Goal: Task Accomplishment & Management: Manage account settings

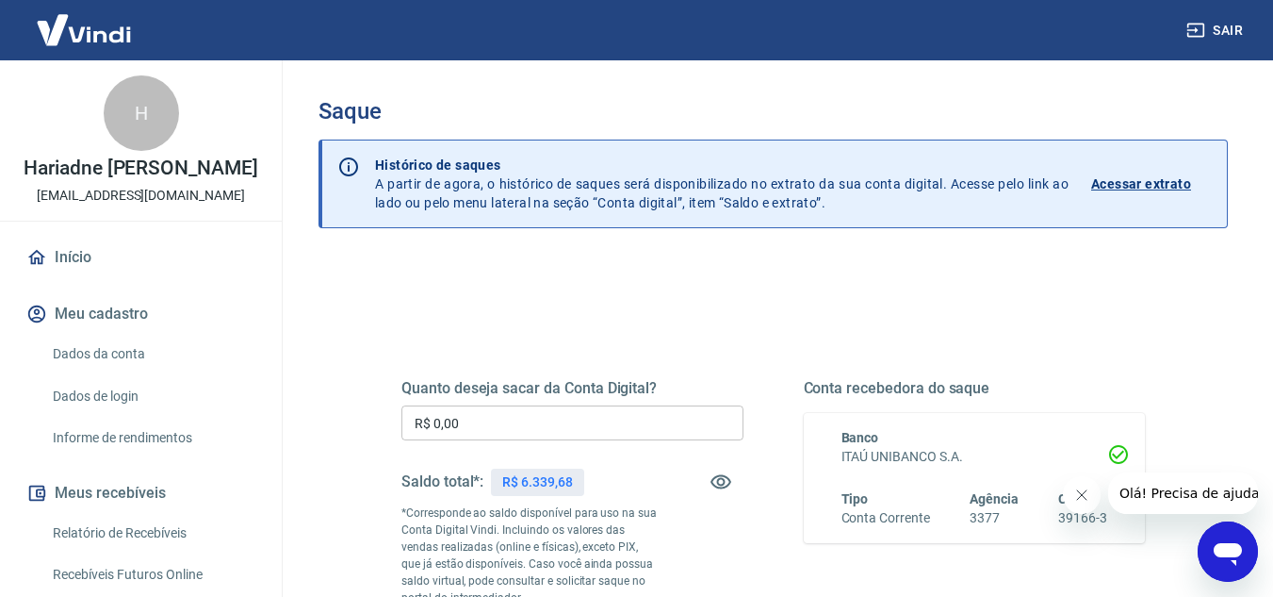
scroll to position [94, 0]
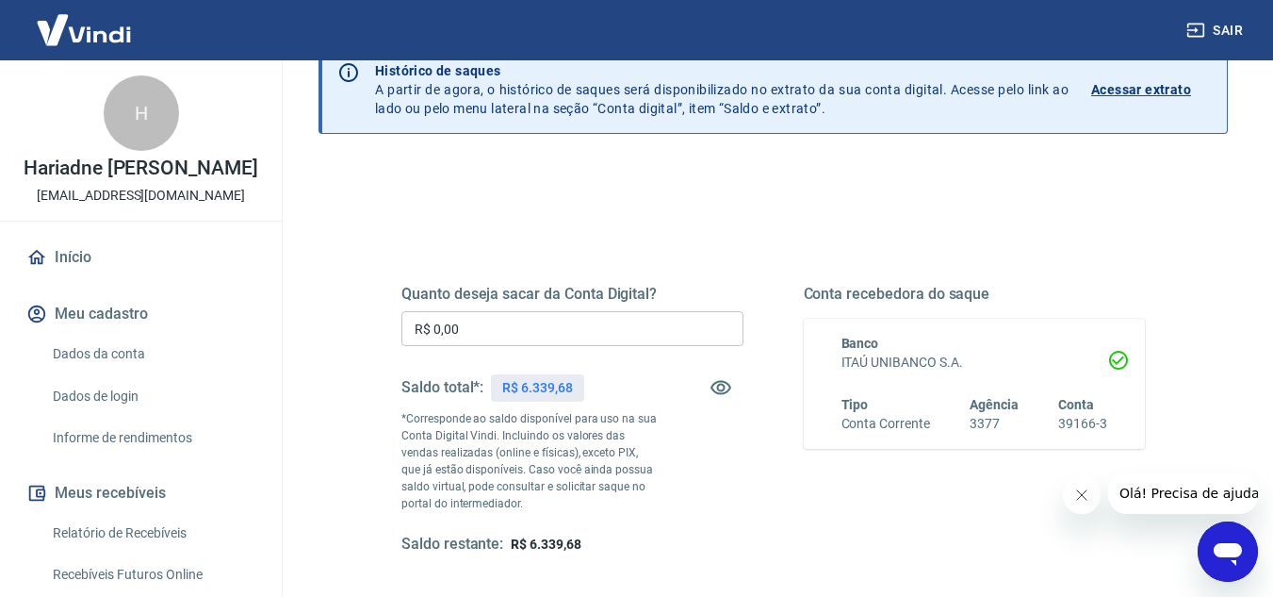
click at [514, 336] on input "R$ 0,00" at bounding box center [573, 328] width 342 height 35
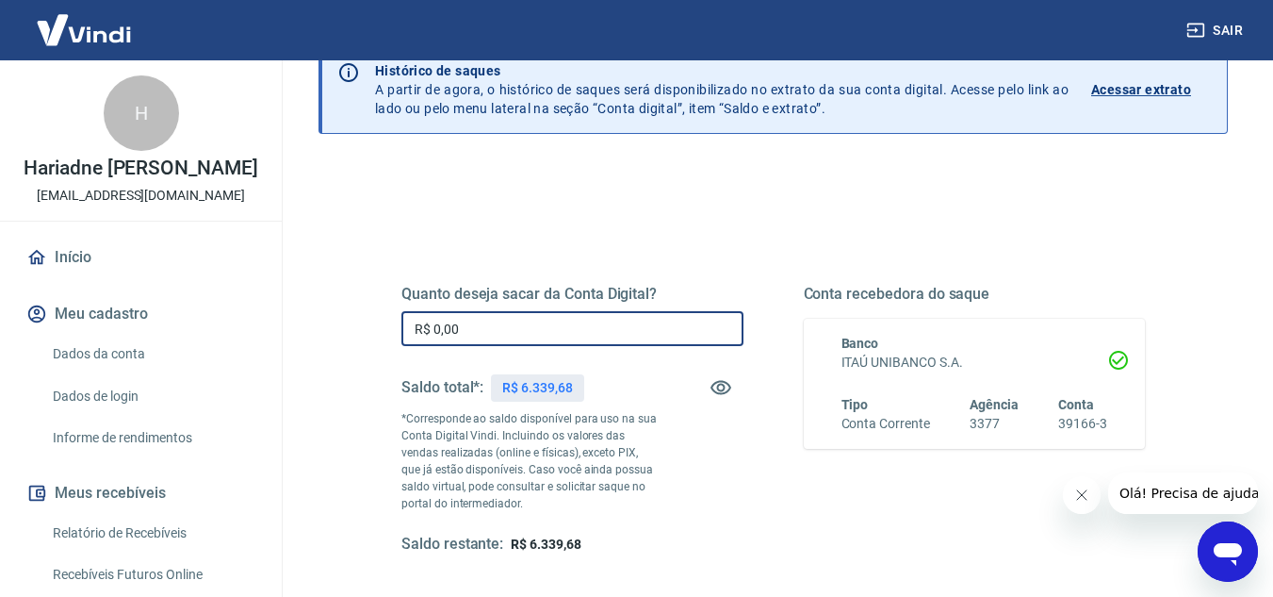
click at [514, 336] on input "R$ 0,00" at bounding box center [573, 328] width 342 height 35
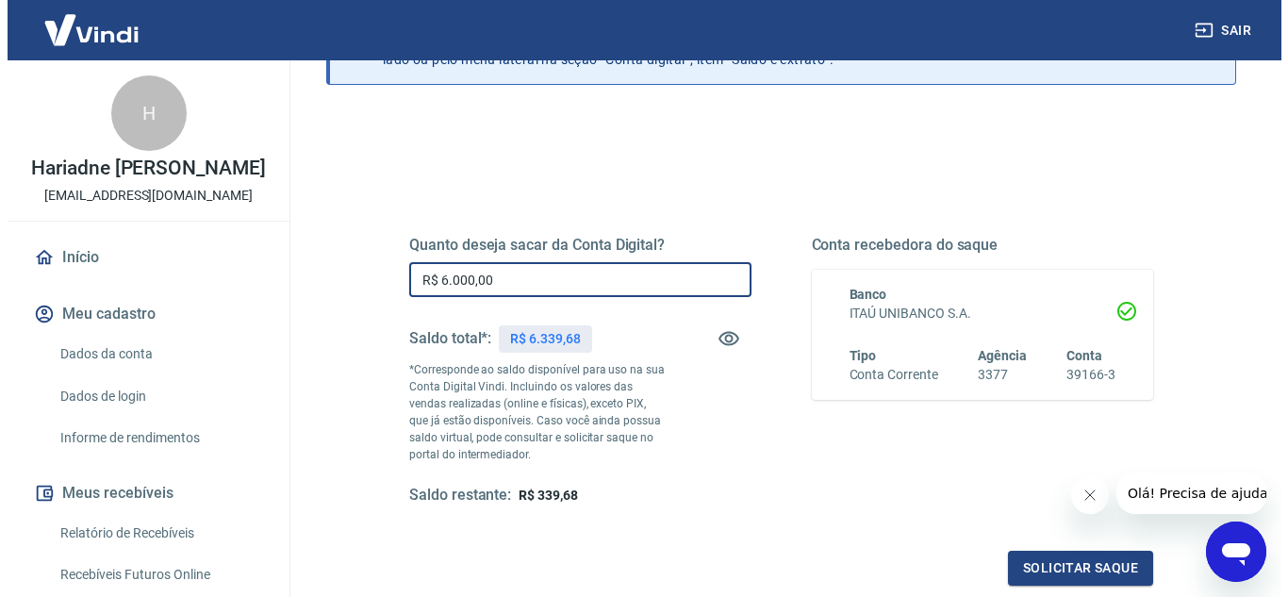
scroll to position [189, 0]
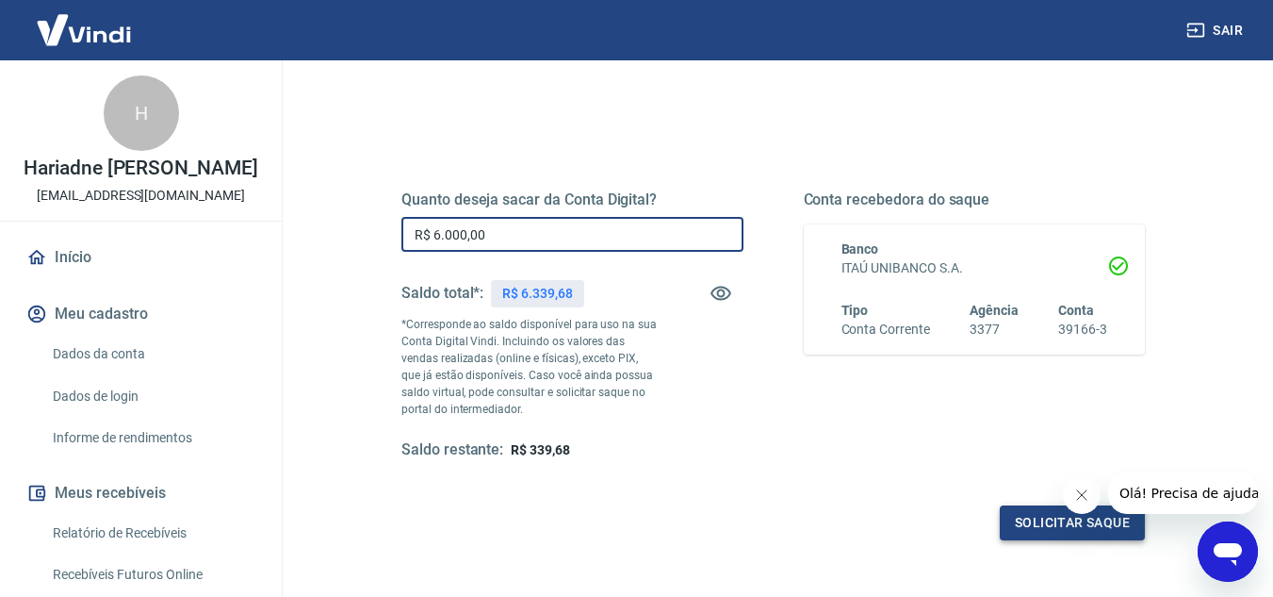
type input "R$ 6.000,00"
click at [1029, 528] on button "Solicitar saque" at bounding box center [1072, 522] width 145 height 35
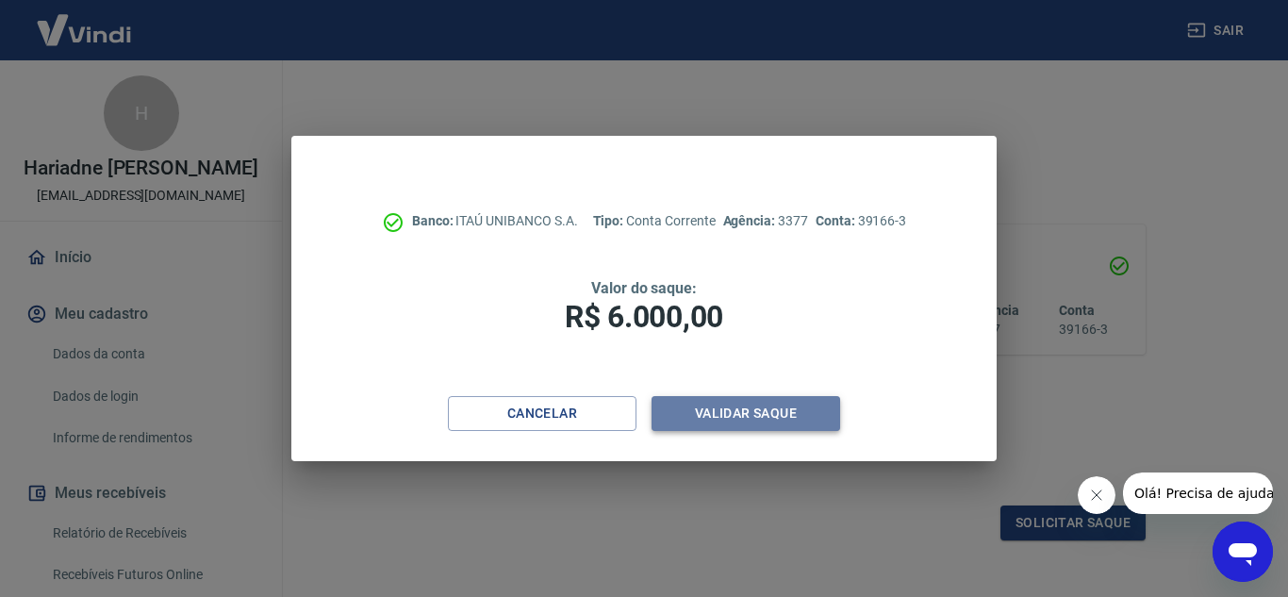
click at [823, 419] on button "Validar saque" at bounding box center [745, 413] width 189 height 35
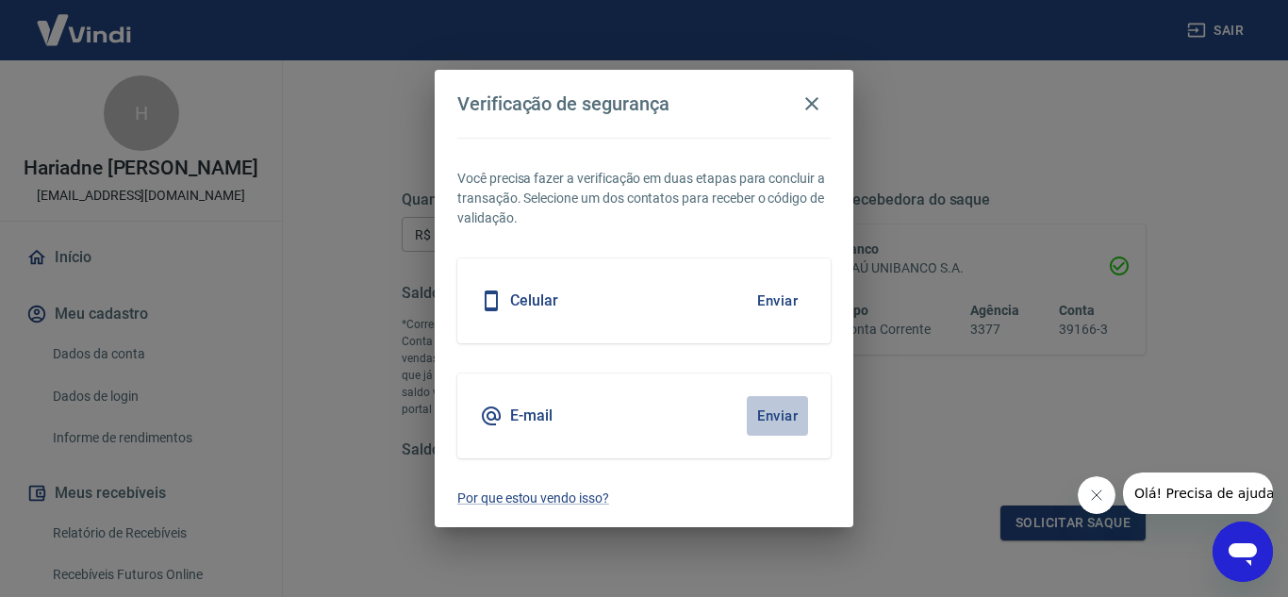
click at [780, 423] on button "Enviar" at bounding box center [777, 416] width 61 height 40
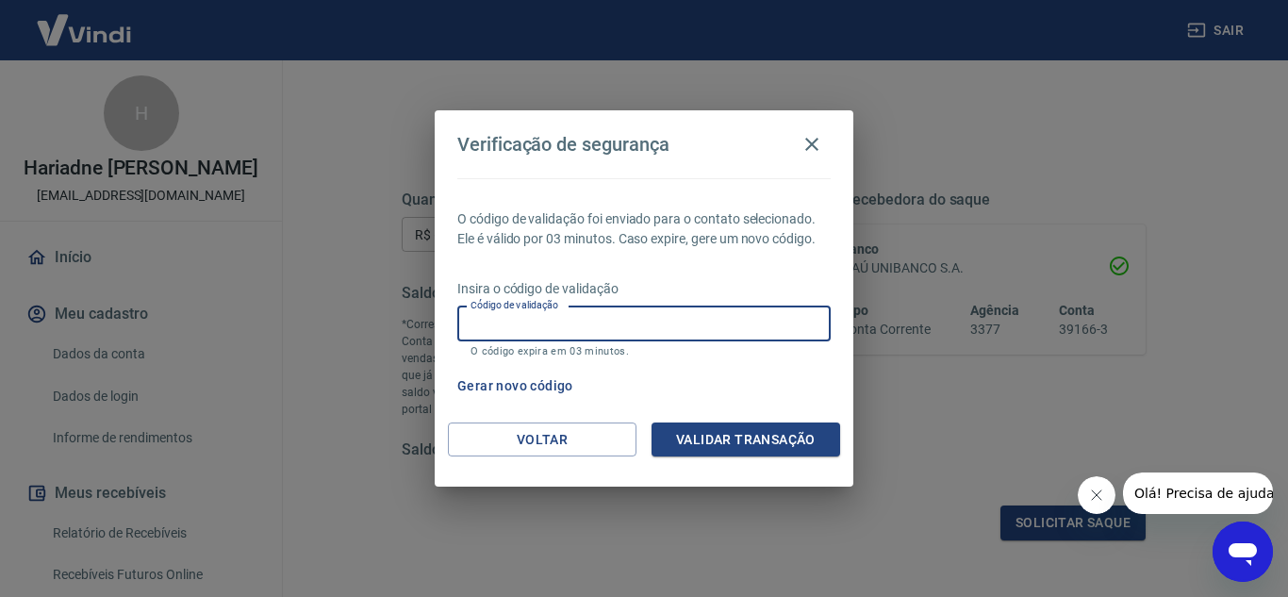
click at [743, 327] on input "Código de validação" at bounding box center [643, 323] width 373 height 35
type input "608412"
click at [731, 433] on button "Validar transação" at bounding box center [745, 439] width 189 height 35
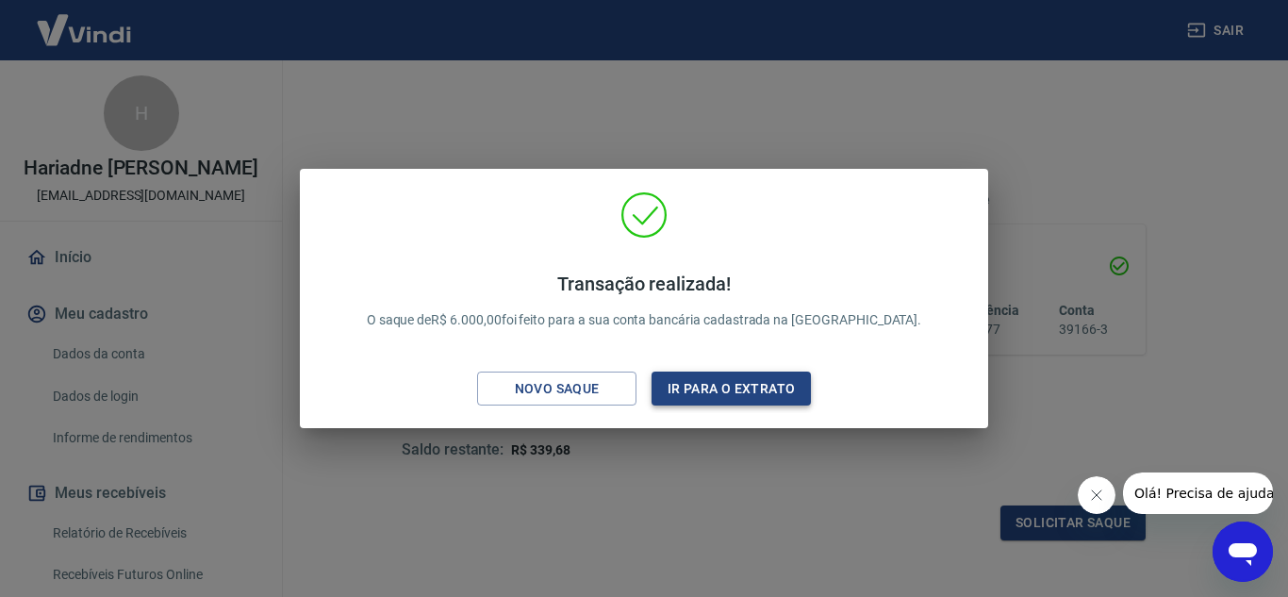
click at [707, 387] on button "Ir para o extrato" at bounding box center [730, 388] width 159 height 35
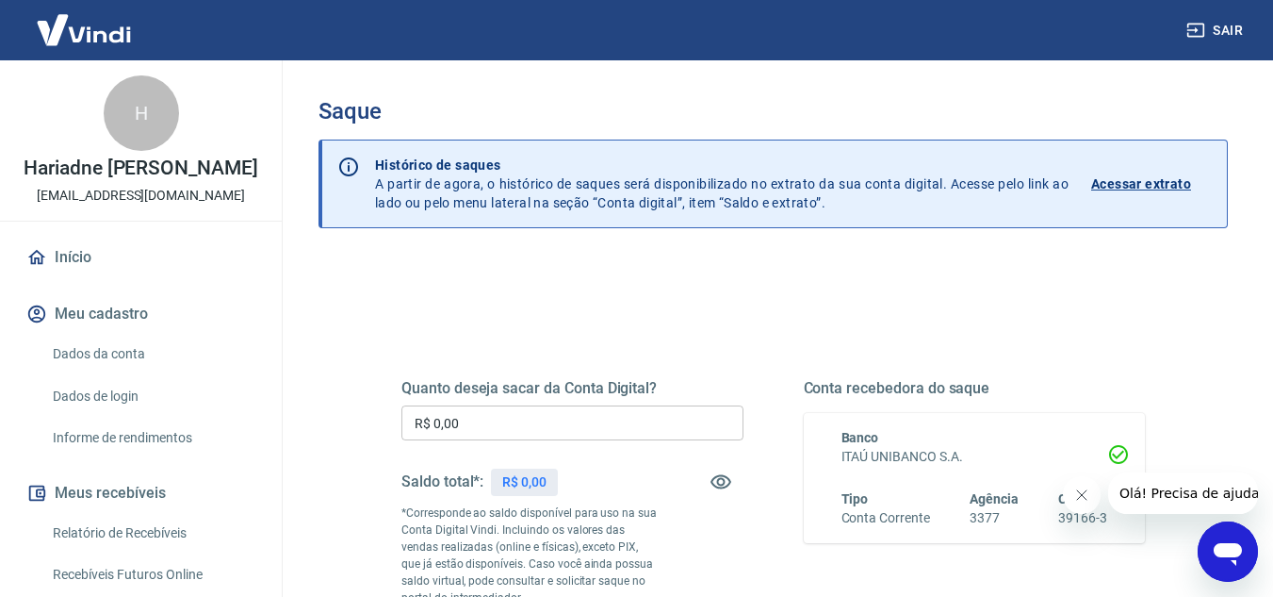
click at [625, 424] on input "R$ 0,00" at bounding box center [573, 422] width 342 height 35
